Goal: Find specific page/section: Find specific page/section

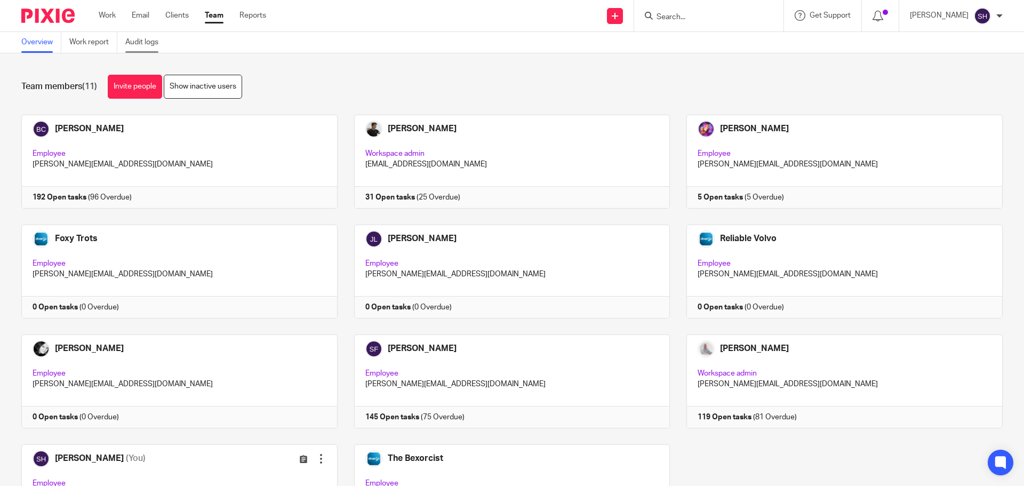
click at [161, 45] on link "Audit logs" at bounding box center [145, 42] width 41 height 21
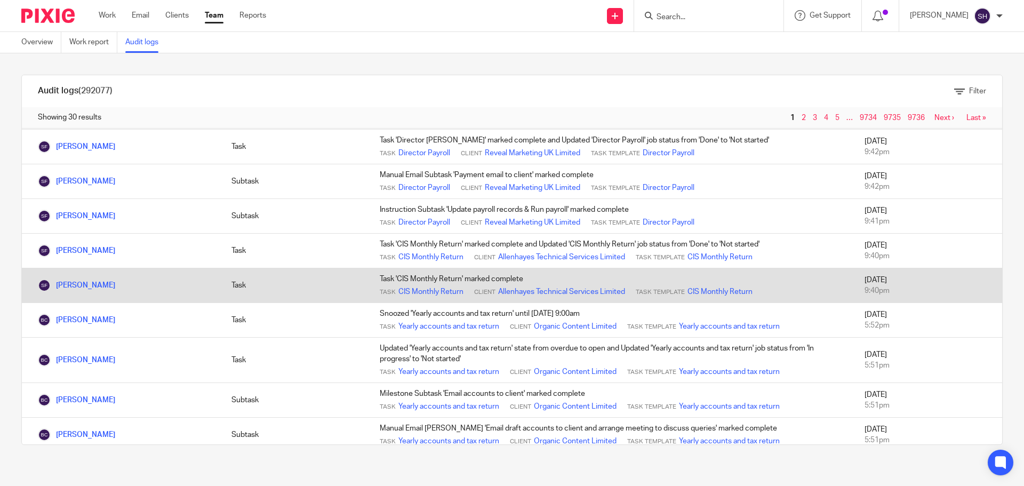
scroll to position [160, 0]
